Goal: Register for event/course

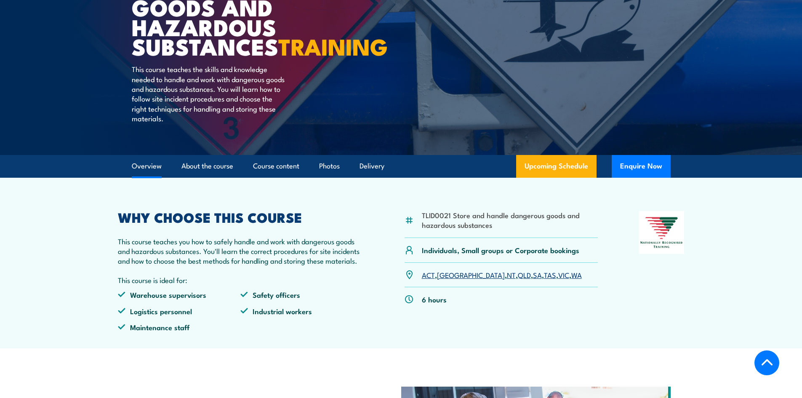
scroll to position [295, 0]
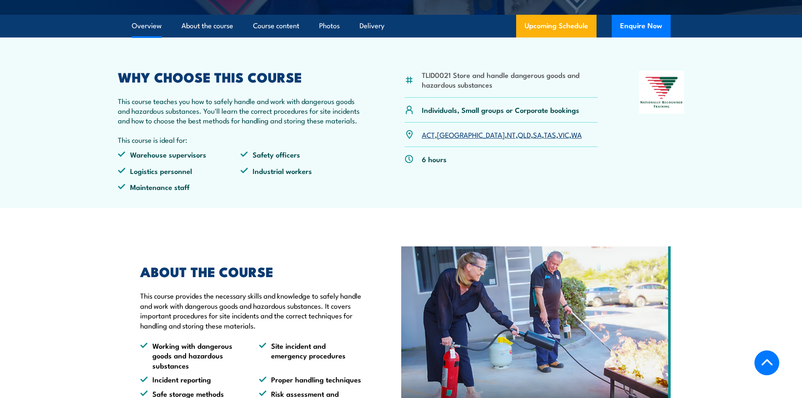
click at [703, 190] on section "TLID0021 Store and handle dangerous goods and hazardous substances Individuals,…" at bounding box center [401, 122] width 802 height 171
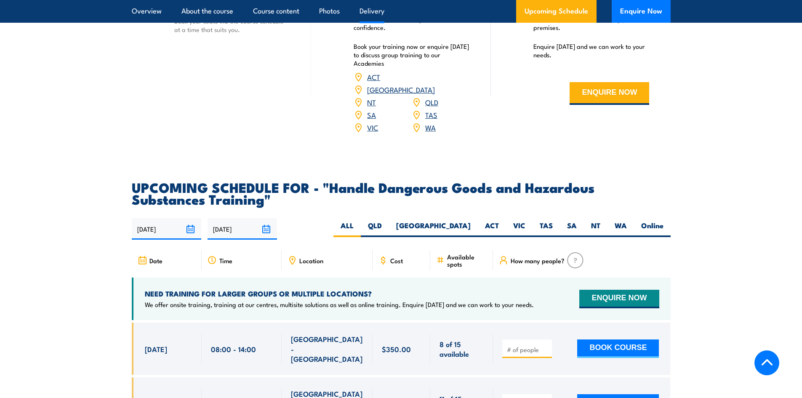
scroll to position [1137, 0]
click at [373, 133] on link "VIC" at bounding box center [372, 128] width 11 height 10
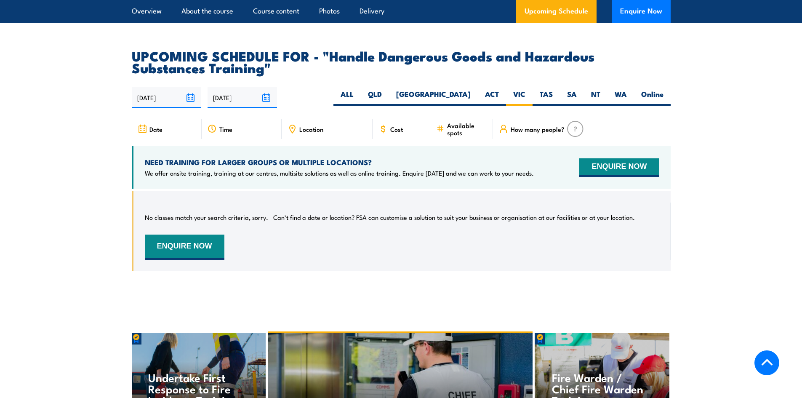
scroll to position [1241, 0]
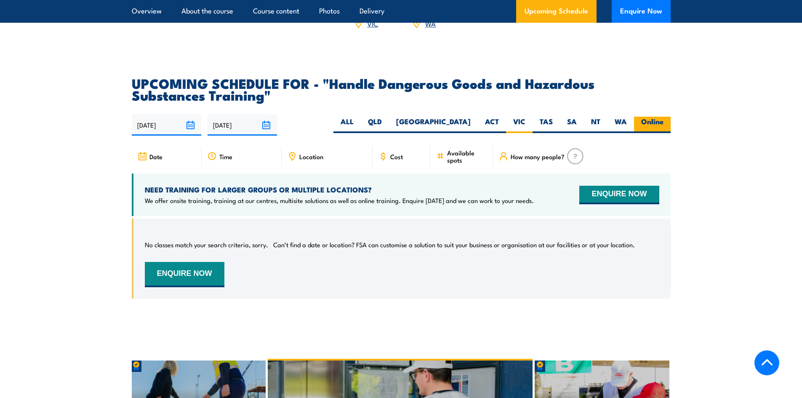
click at [653, 128] on label "Online" at bounding box center [652, 125] width 37 height 16
click at [663, 122] on input "Online" at bounding box center [665, 119] width 5 height 5
radio input "true"
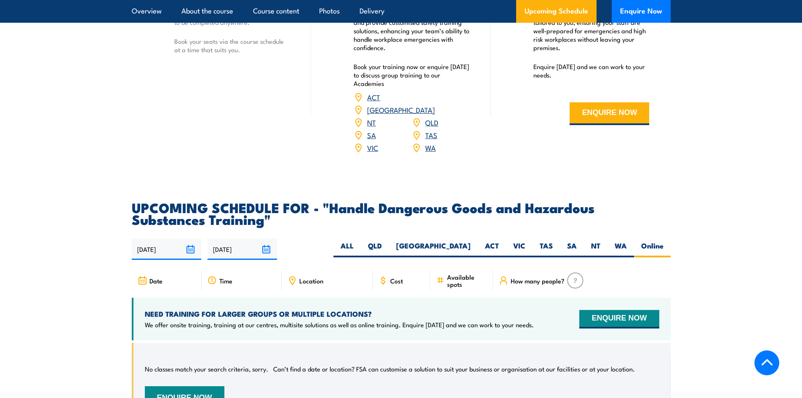
scroll to position [1115, 0]
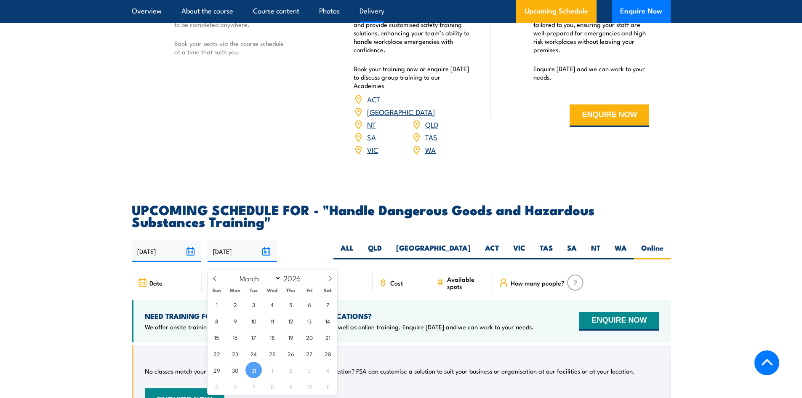
click at [266, 258] on input "[DATE]" at bounding box center [242, 250] width 69 height 21
click at [703, 260] on section "UPCOMING SCHEDULE FOR - "Handle Dangerous Goods and Hazardous Substances Traini…" at bounding box center [401, 320] width 802 height 234
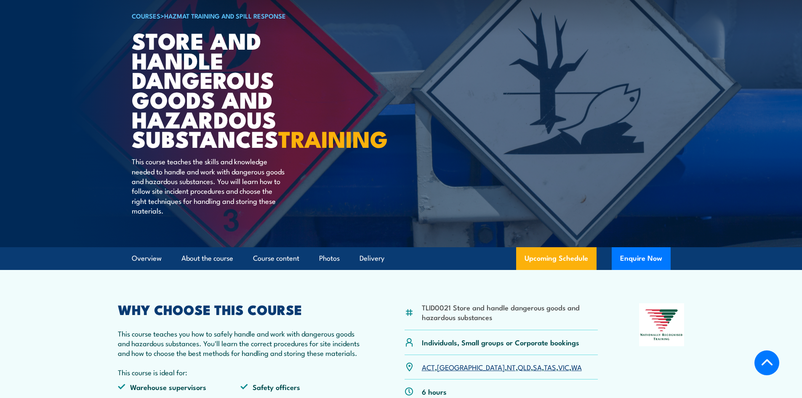
scroll to position [273, 0]
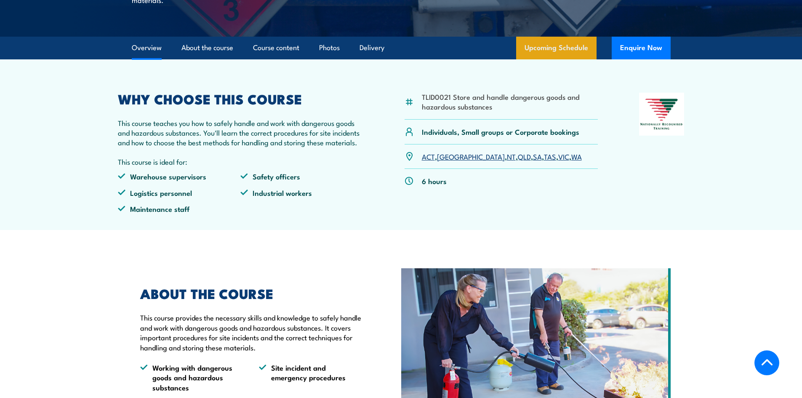
click at [563, 59] on link "Upcoming Schedule" at bounding box center [556, 48] width 80 height 23
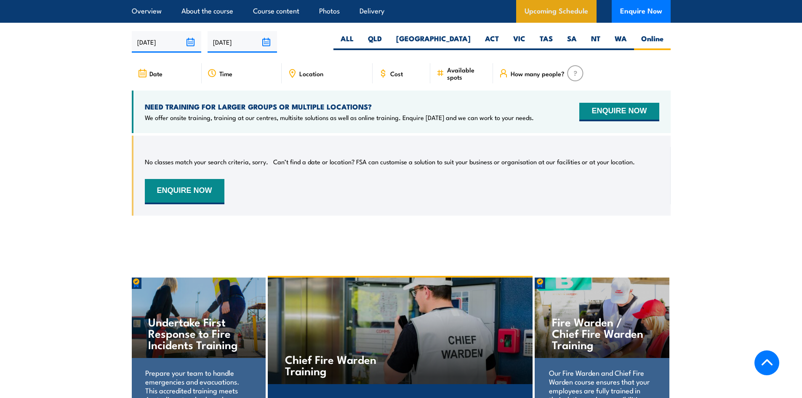
scroll to position [1325, 0]
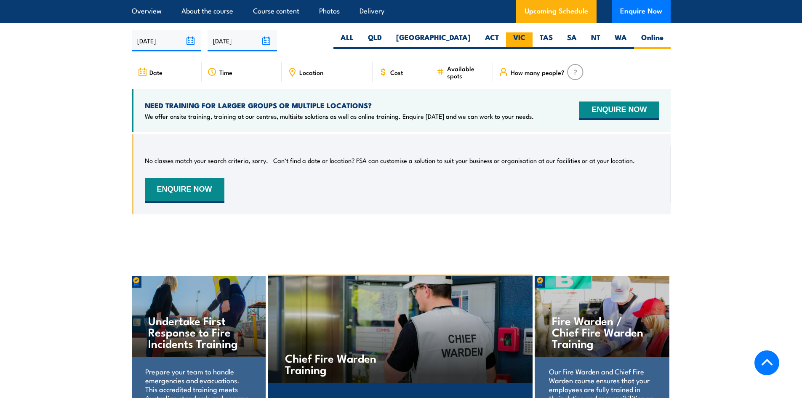
click at [516, 46] on label "VIC" at bounding box center [519, 40] width 27 height 16
click at [525, 38] on input "VIC" at bounding box center [527, 34] width 5 height 5
radio input "true"
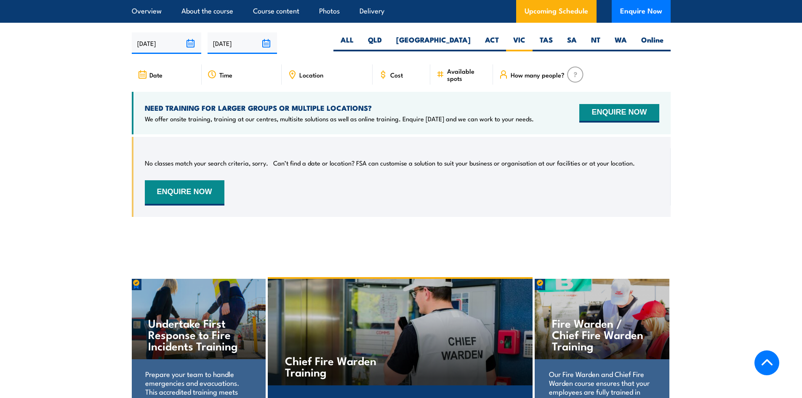
scroll to position [1325, 0]
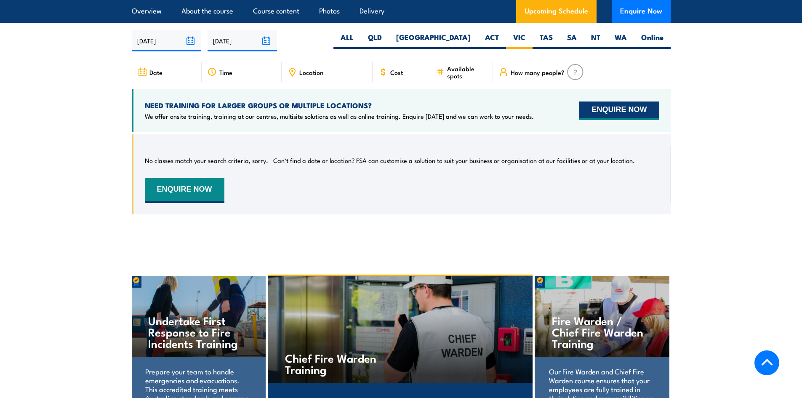
click at [626, 120] on button "ENQUIRE NOW" at bounding box center [619, 110] width 80 height 19
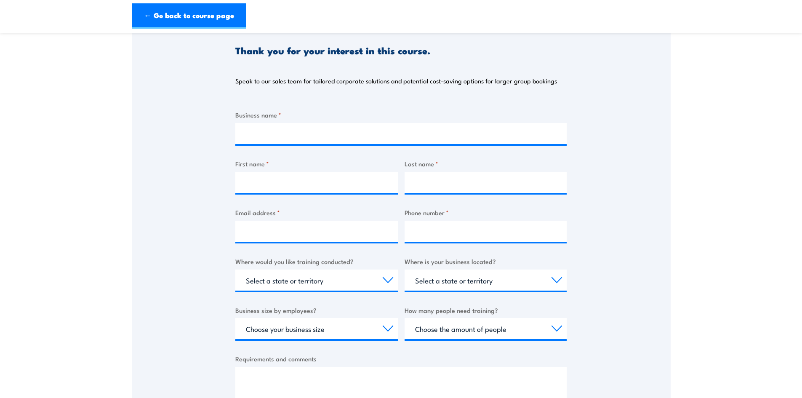
scroll to position [42, 0]
